Goal: Transaction & Acquisition: Purchase product/service

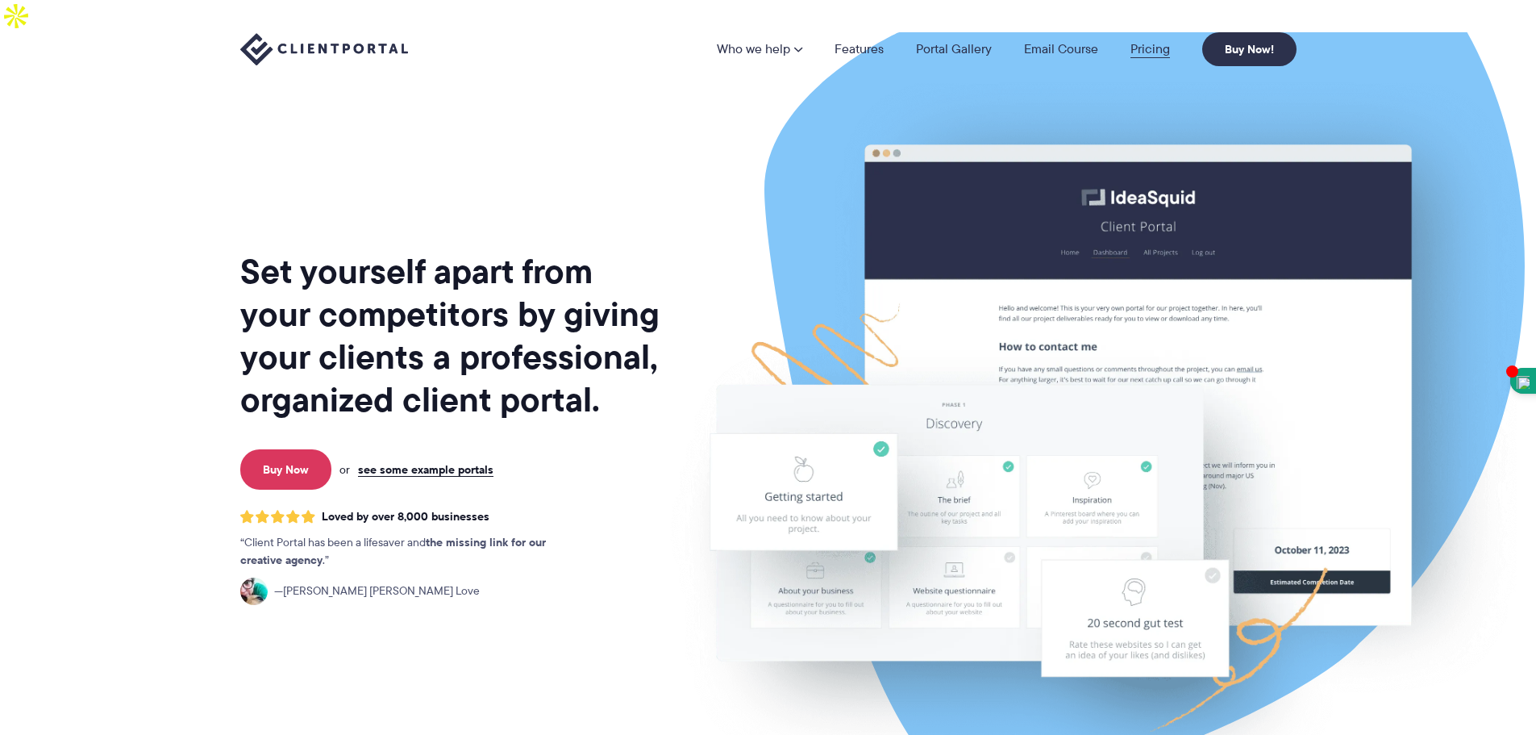
click at [1168, 53] on link "Pricing" at bounding box center [1150, 49] width 40 height 13
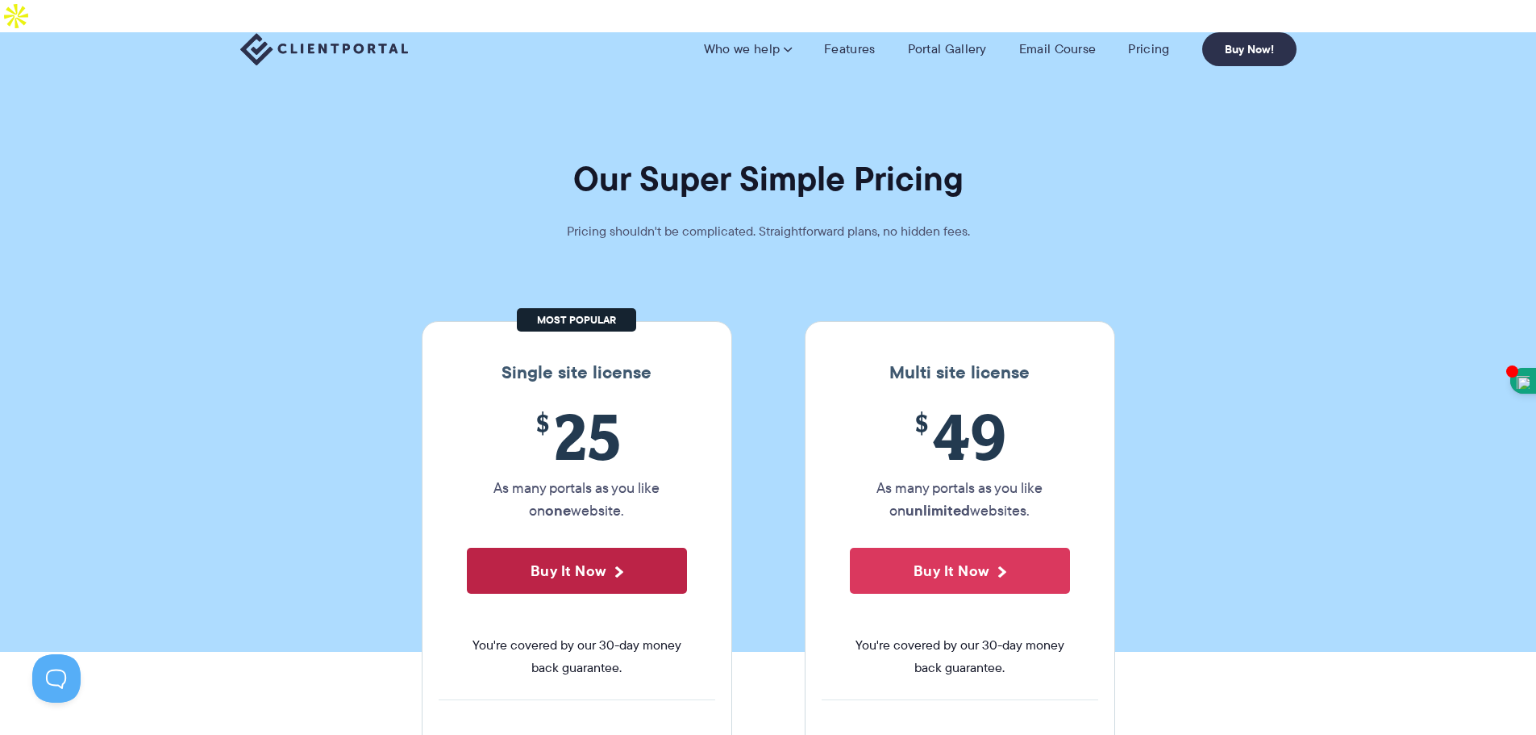
click at [597, 547] on button "Buy It Now" at bounding box center [577, 570] width 220 height 46
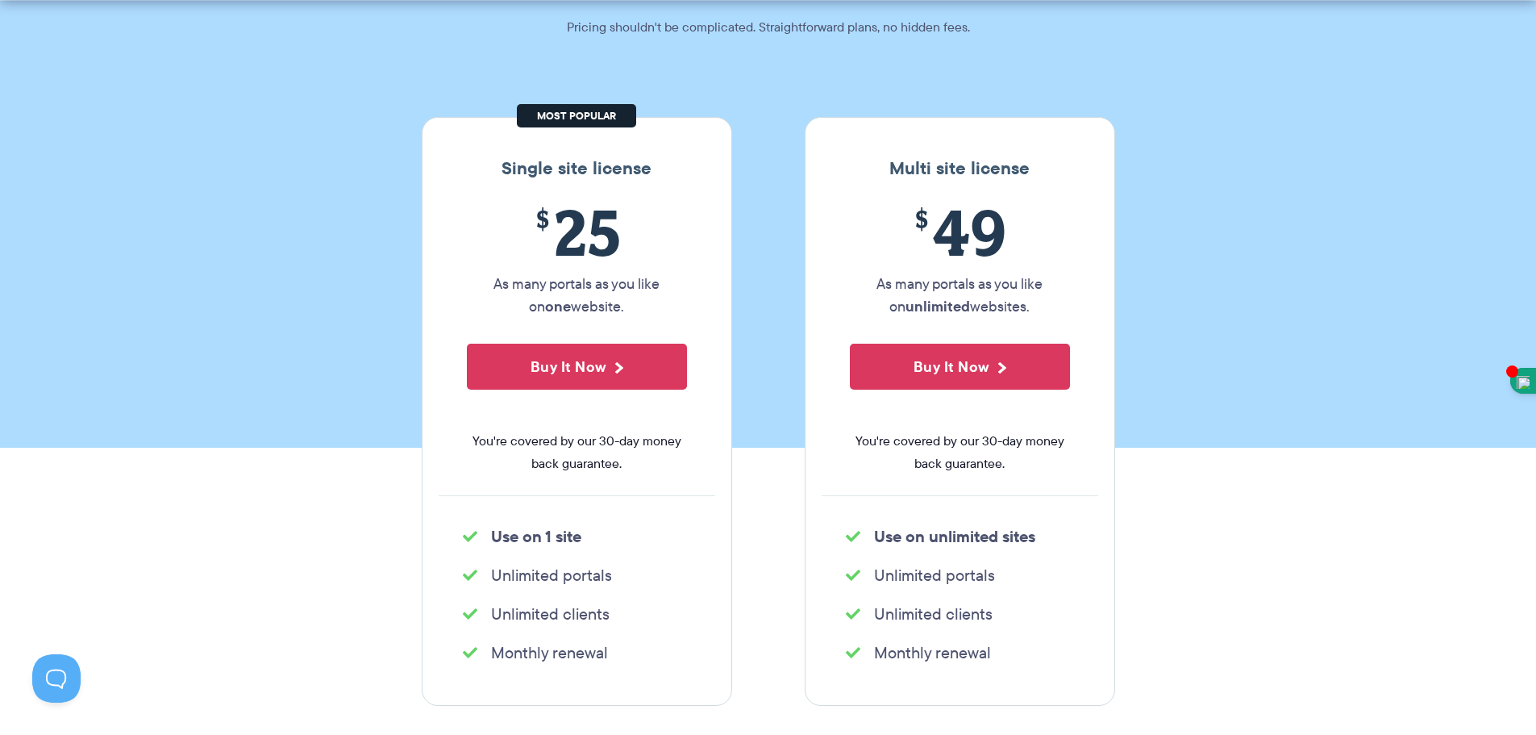
scroll to position [484, 0]
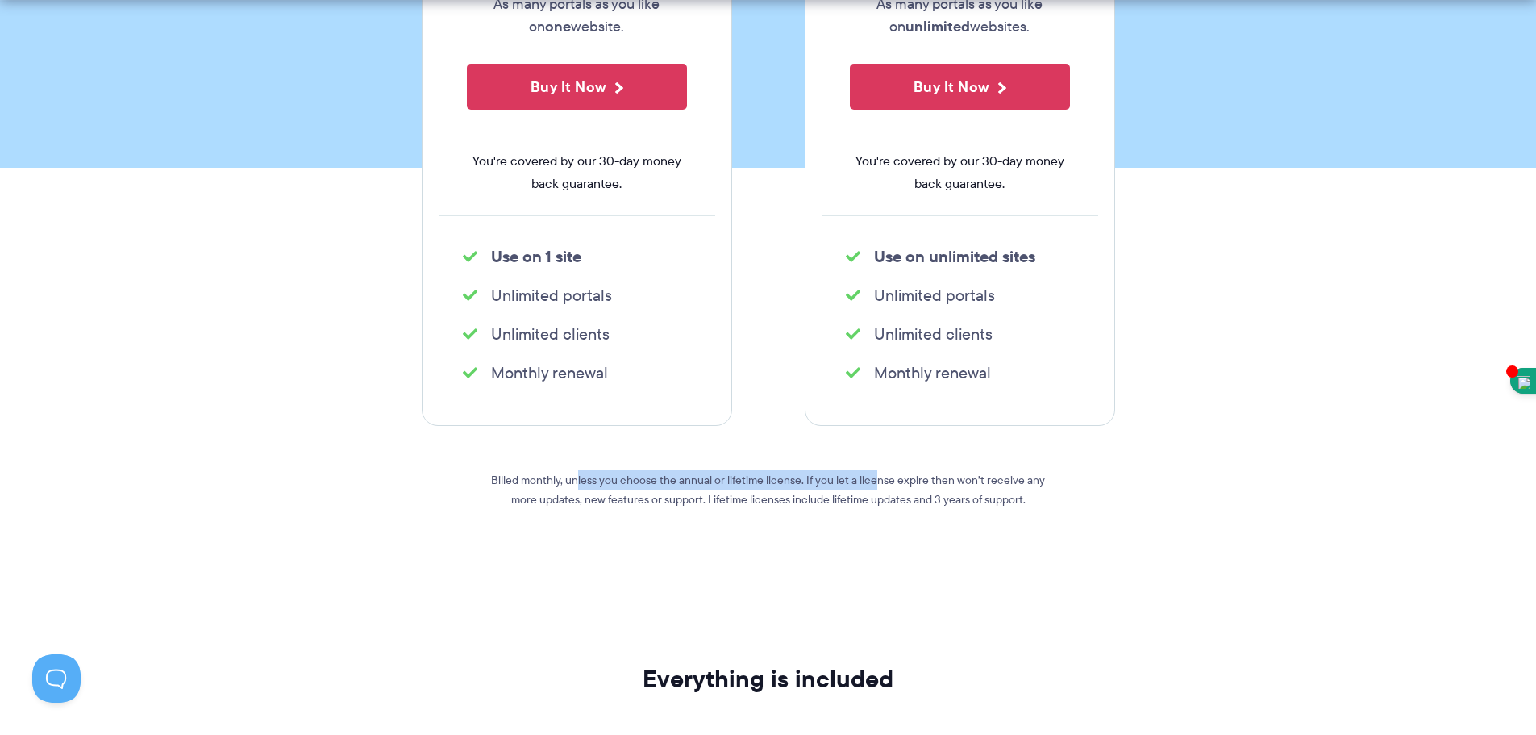
drag, startPoint x: 564, startPoint y: 452, endPoint x: 867, endPoint y: 448, distance: 302.4
click at [867, 470] on p "Billed monthly, unless you choose the annual or lifetime license. If you let a …" at bounding box center [768, 489] width 581 height 39
click at [1007, 486] on div "Billed monthly, unless you choose the annual or lifetime license. If you let a …" at bounding box center [768, 499] width 581 height 83
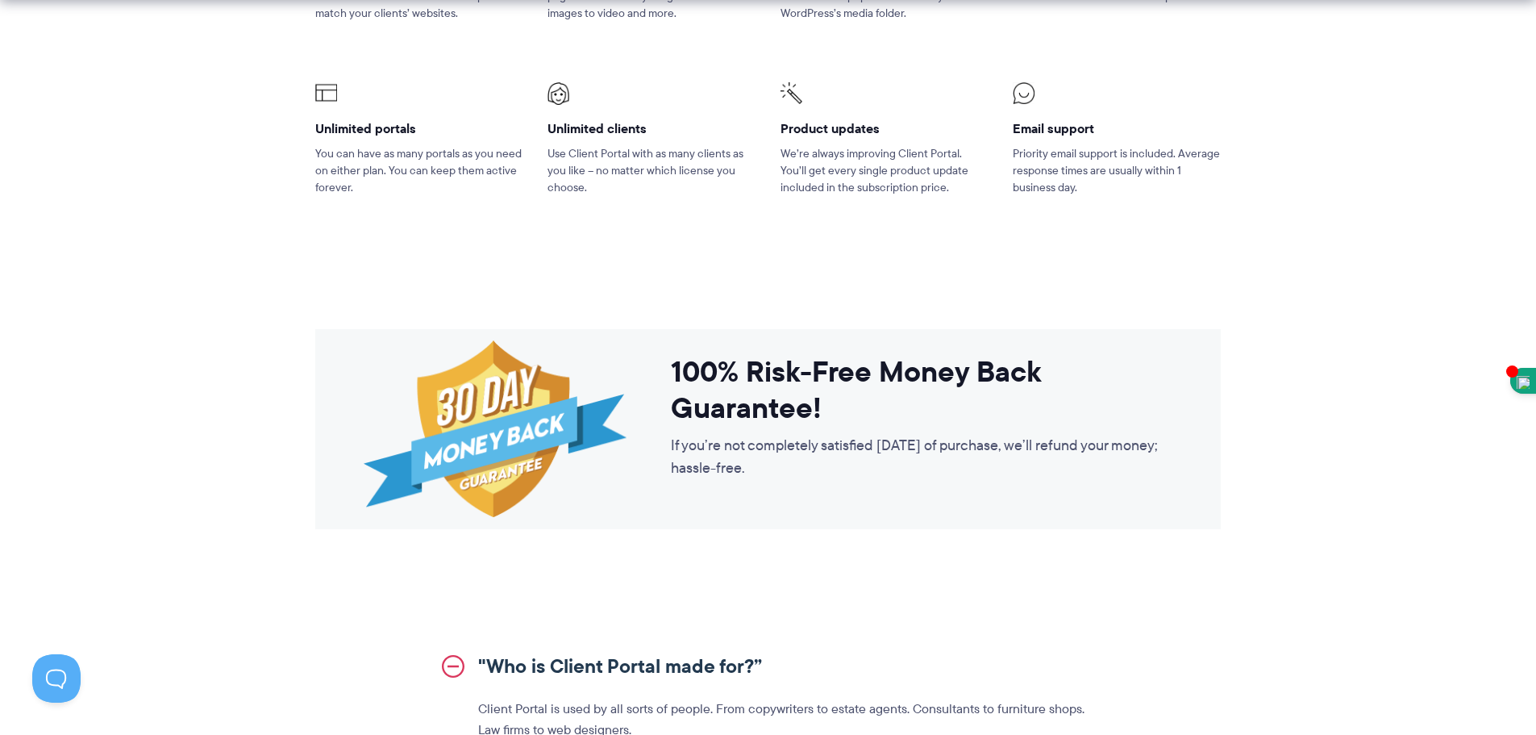
scroll to position [1532, 0]
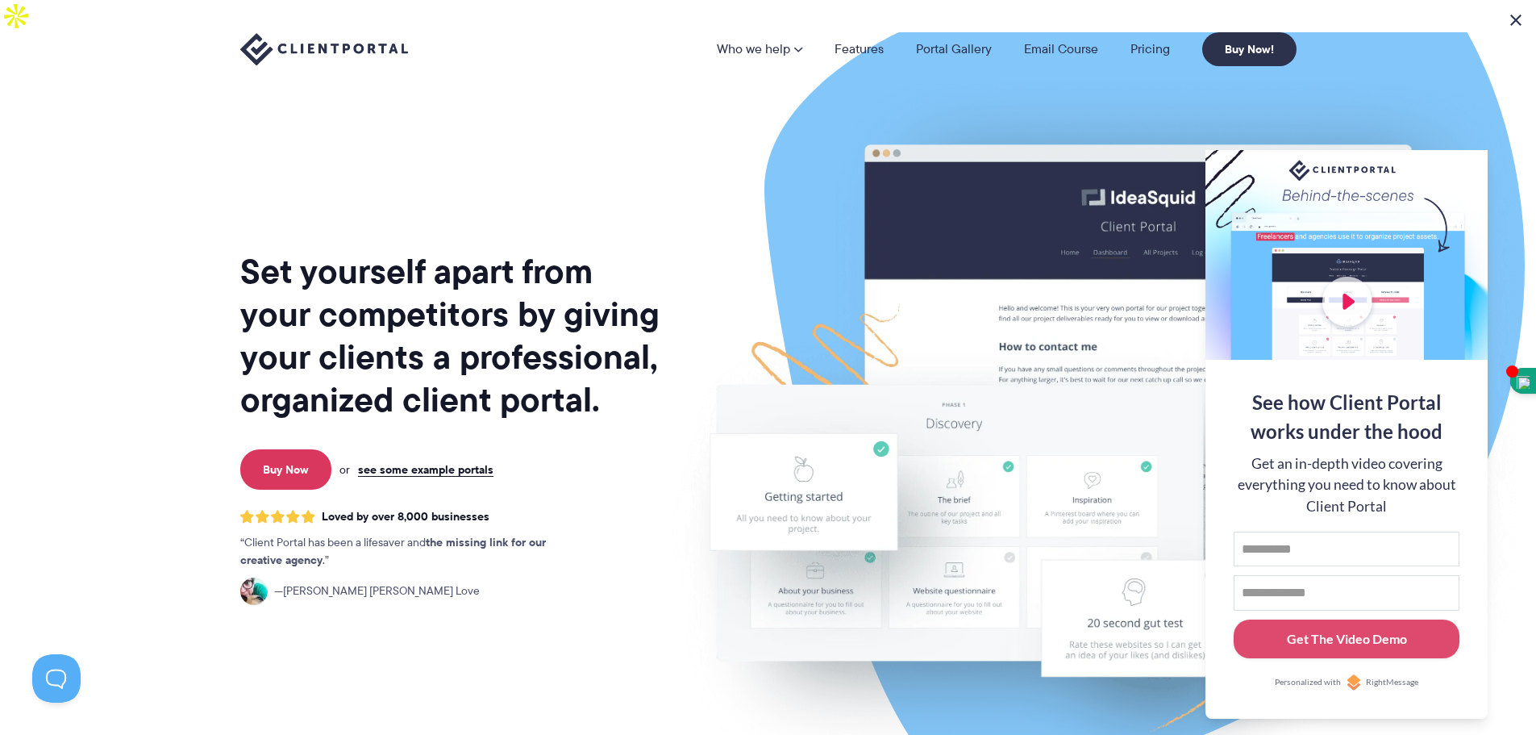
click at [1517, 21] on button at bounding box center [1515, 19] width 19 height 19
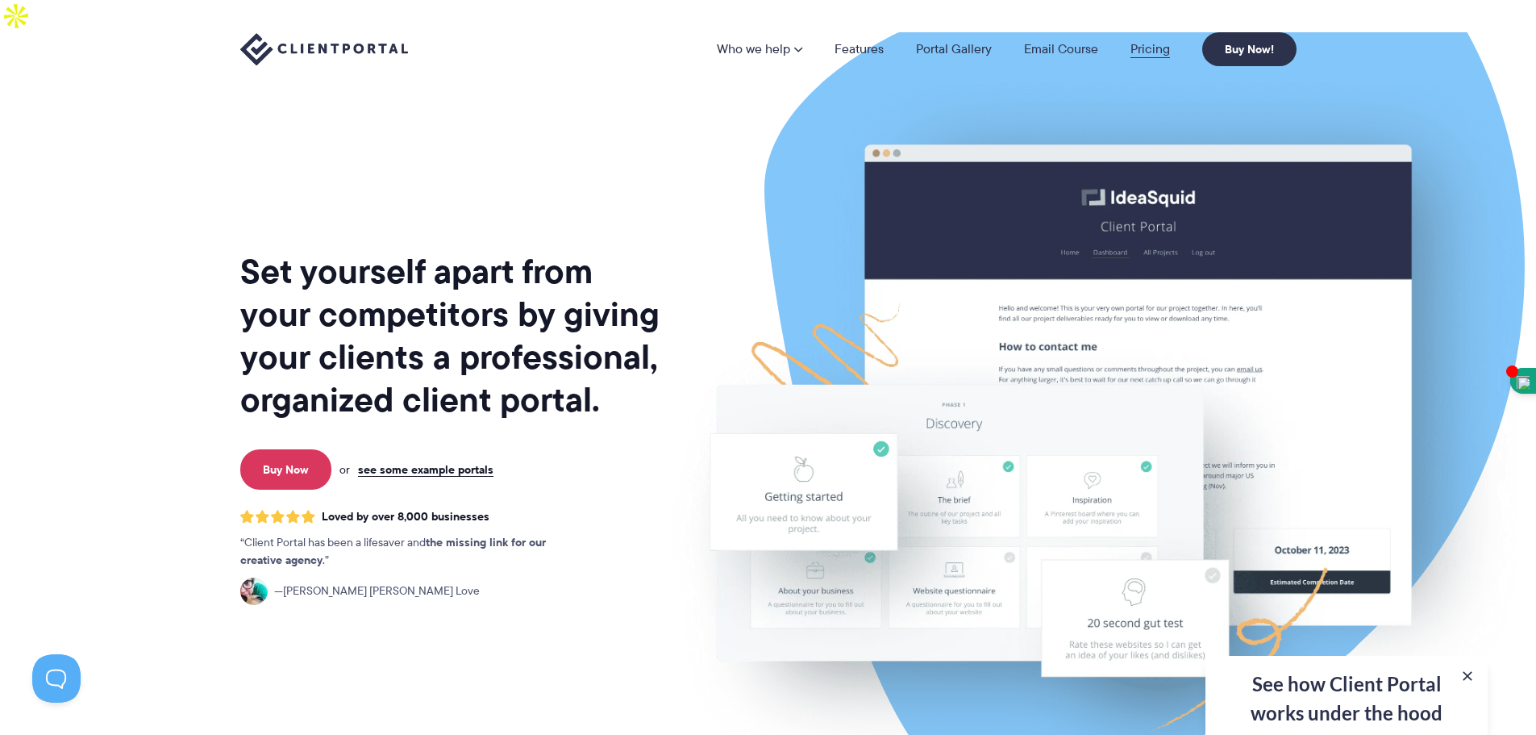
click at [1159, 46] on link "Pricing" at bounding box center [1150, 49] width 40 height 13
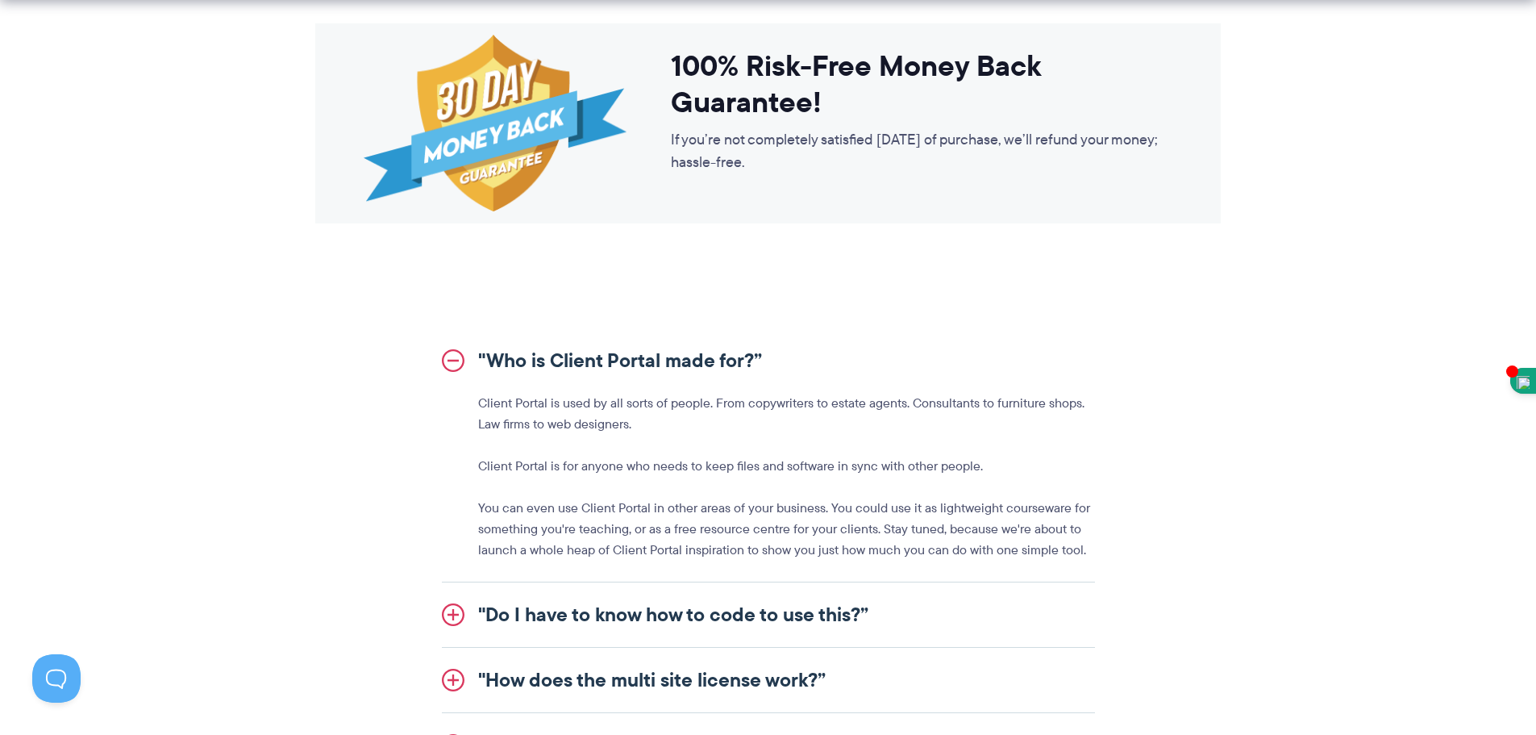
scroll to position [1855, 0]
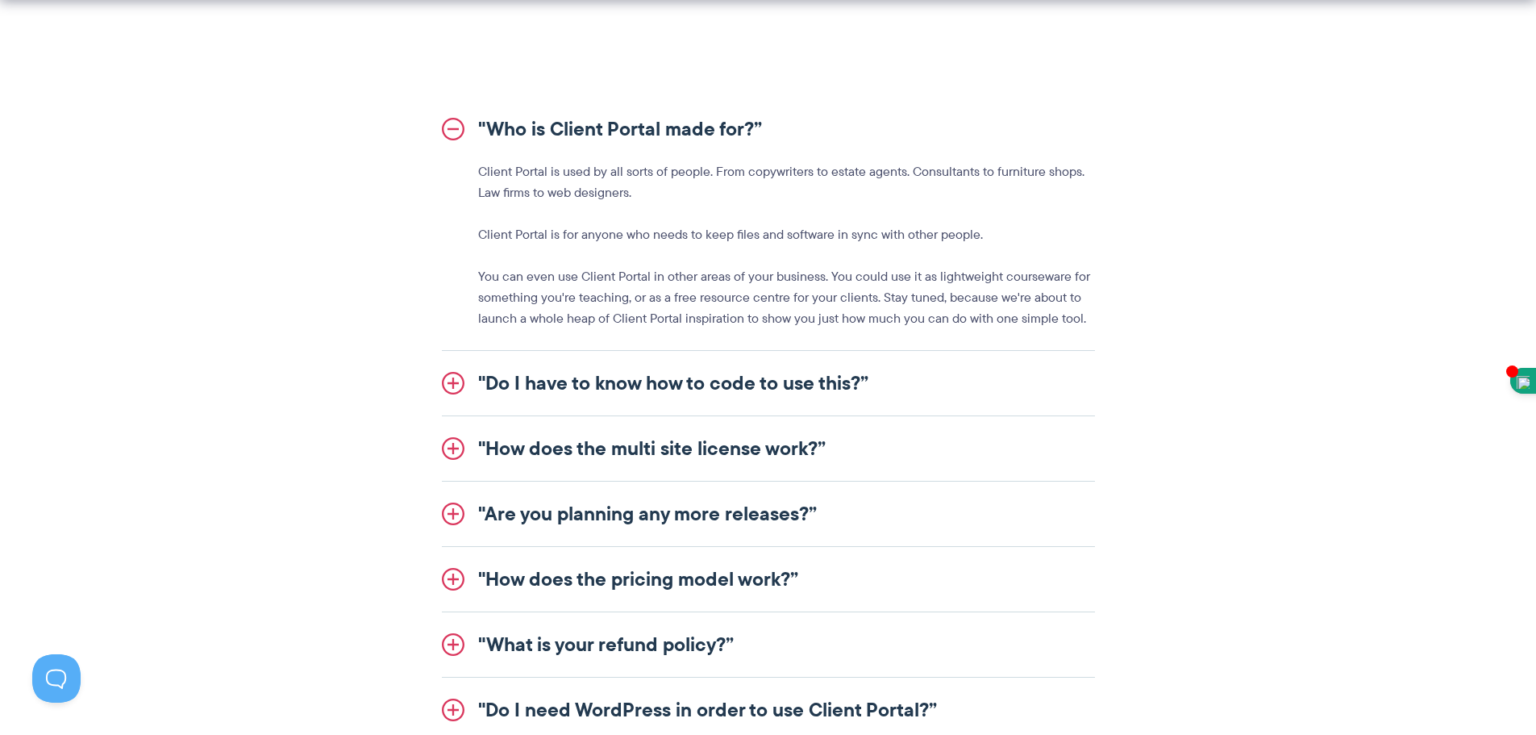
click at [664, 351] on link ""Do I have to know how to code to use this?”" at bounding box center [768, 383] width 653 height 65
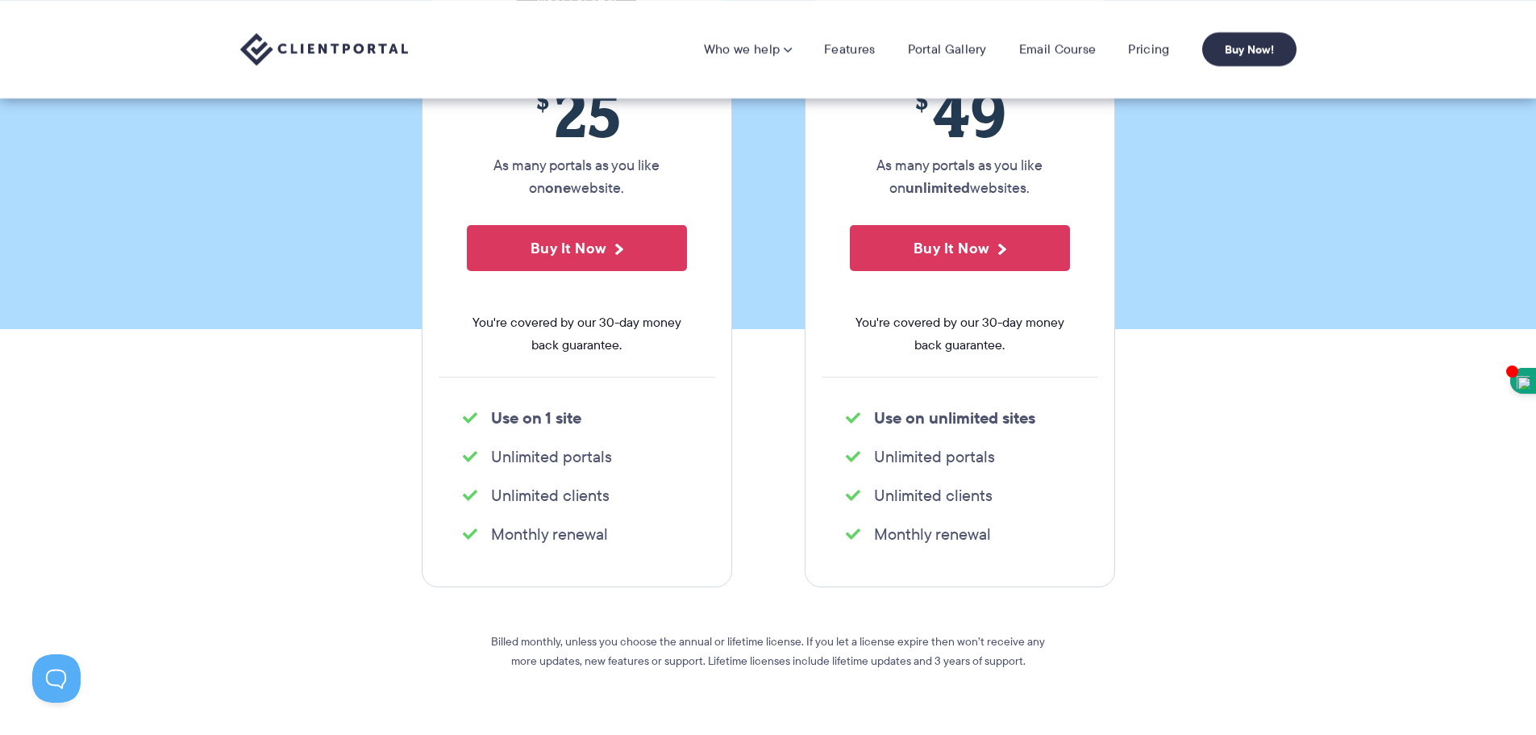
scroll to position [0, 0]
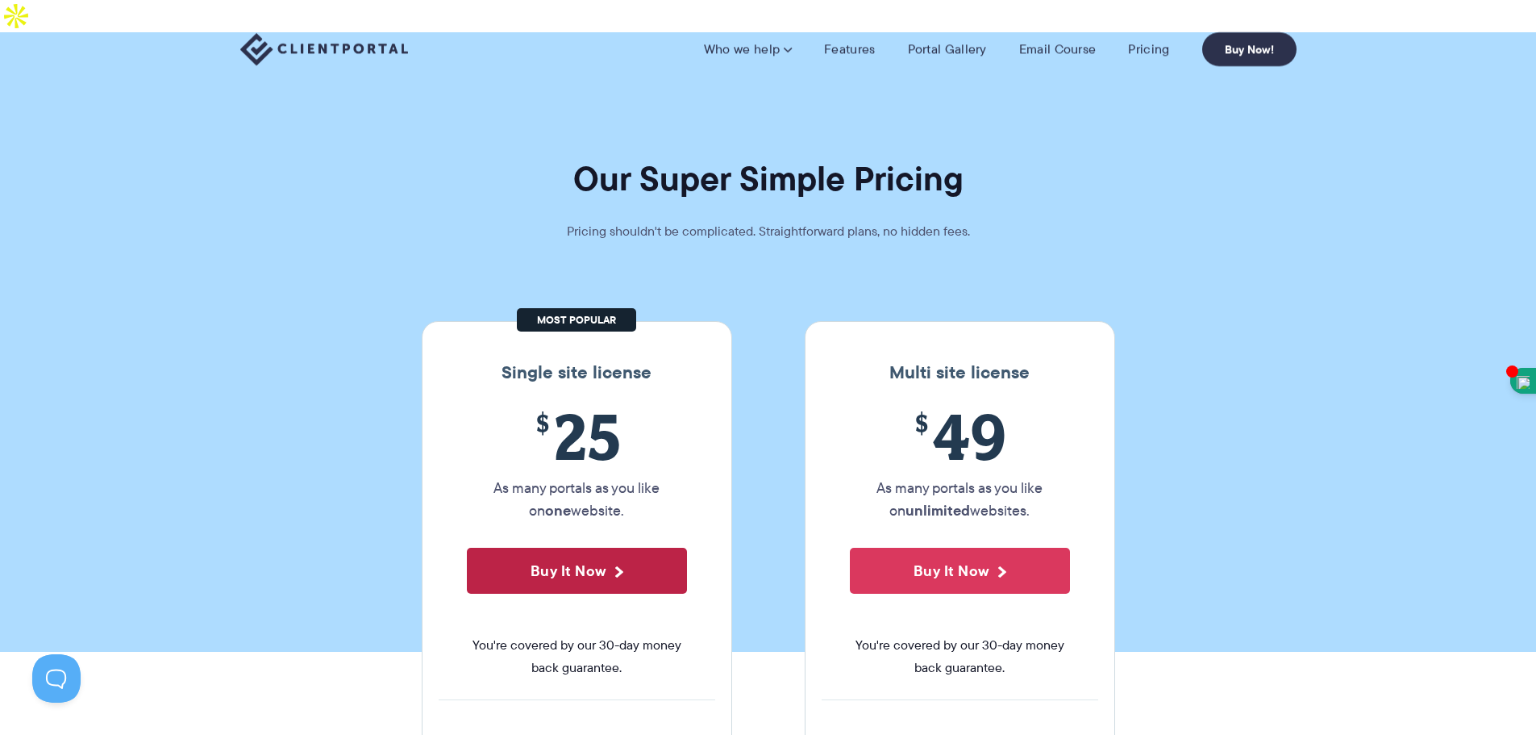
click at [577, 547] on button "Buy It Now" at bounding box center [577, 570] width 220 height 46
